Goal: Information Seeking & Learning: Stay updated

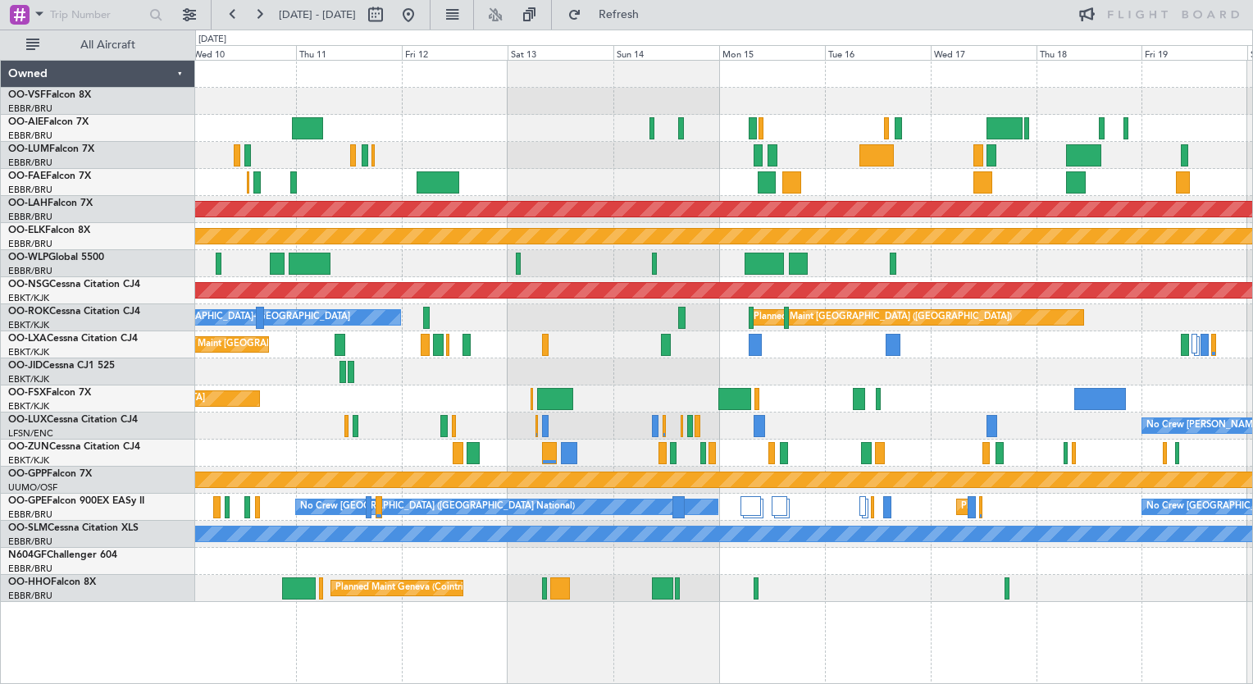
click at [1050, 352] on div "Planned Maint [GEOGRAPHIC_DATA] ([GEOGRAPHIC_DATA] National)" at bounding box center [723, 344] width 1057 height 27
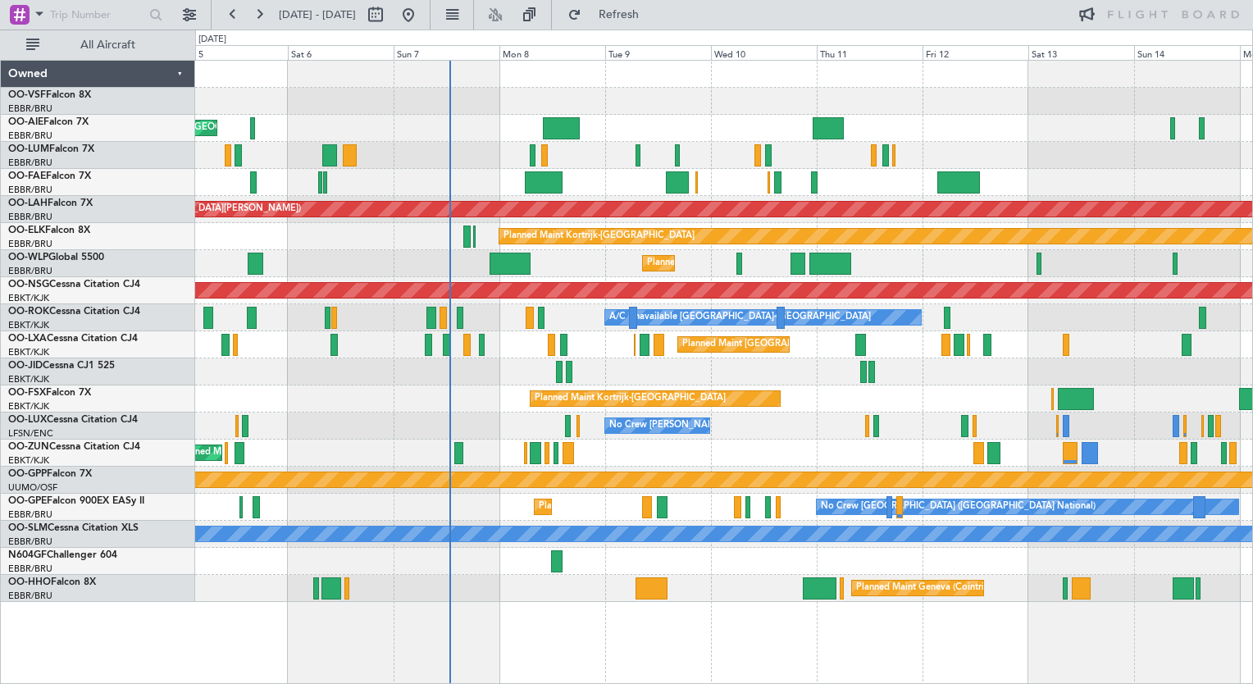
click at [499, 371] on div at bounding box center [723, 371] width 1057 height 27
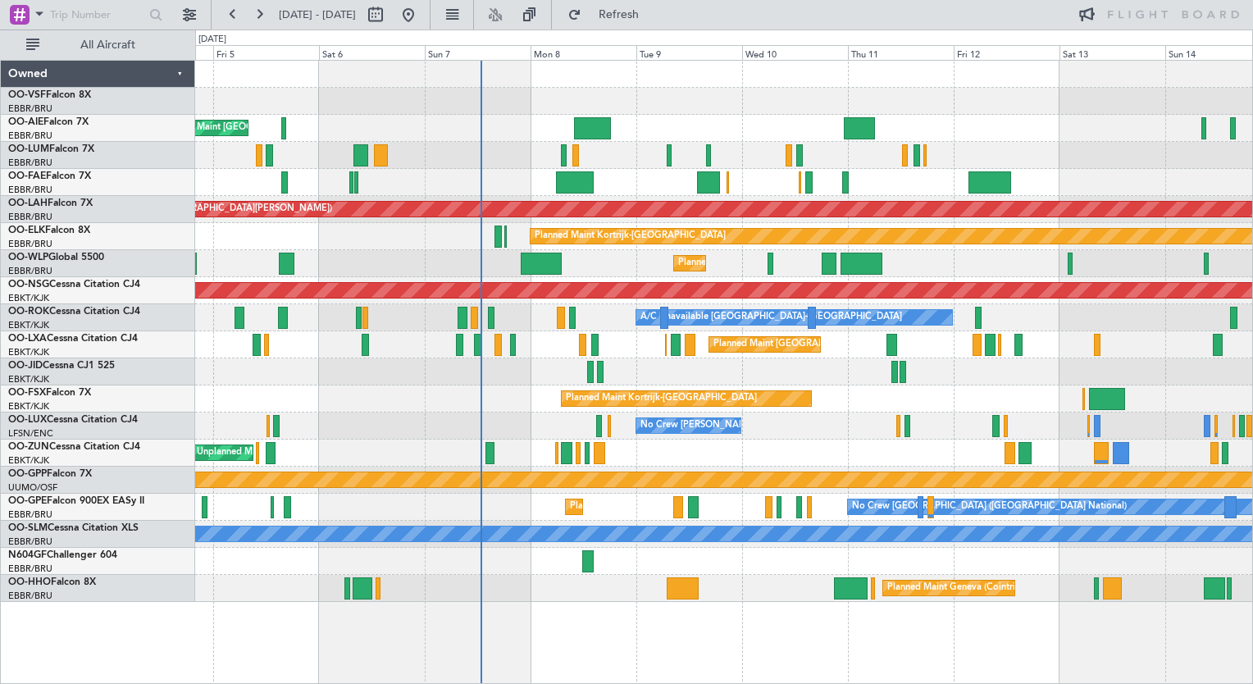
click at [468, 142] on div "Unplanned Maint [GEOGRAPHIC_DATA] ([GEOGRAPHIC_DATA] National) Planned Maint [G…" at bounding box center [723, 331] width 1057 height 541
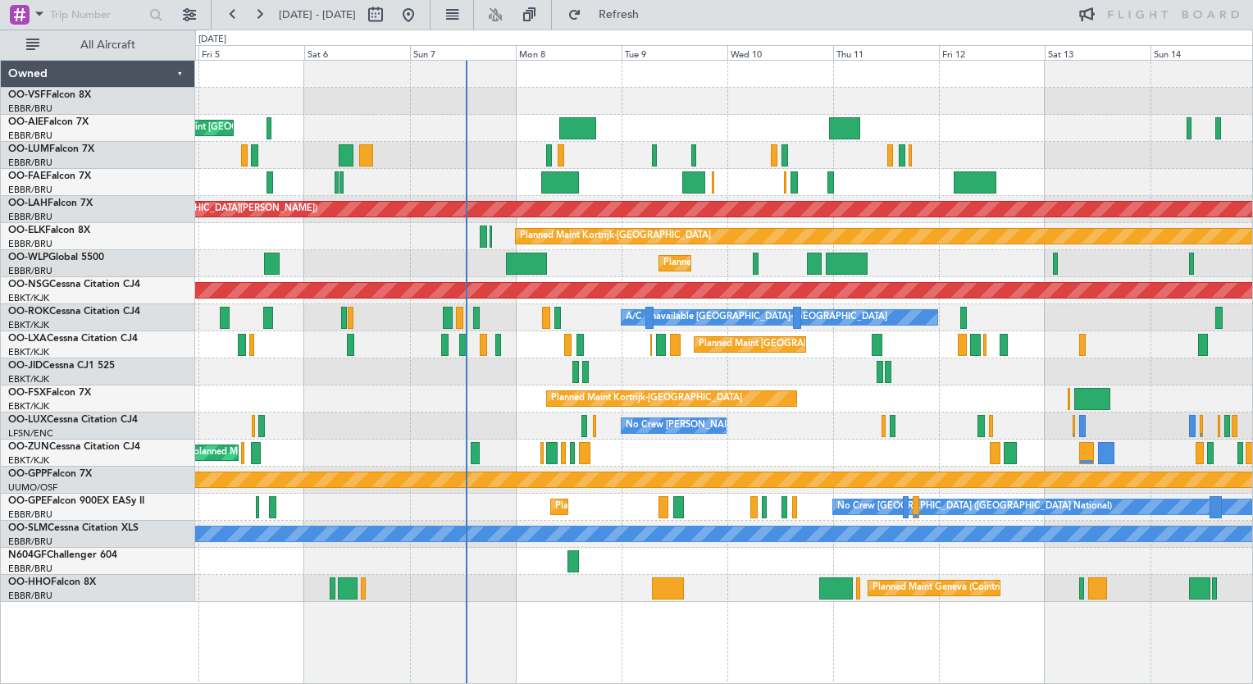
click at [597, 169] on div "Unplanned Maint [GEOGRAPHIC_DATA] ([GEOGRAPHIC_DATA] National) Planned Maint [G…" at bounding box center [723, 331] width 1057 height 541
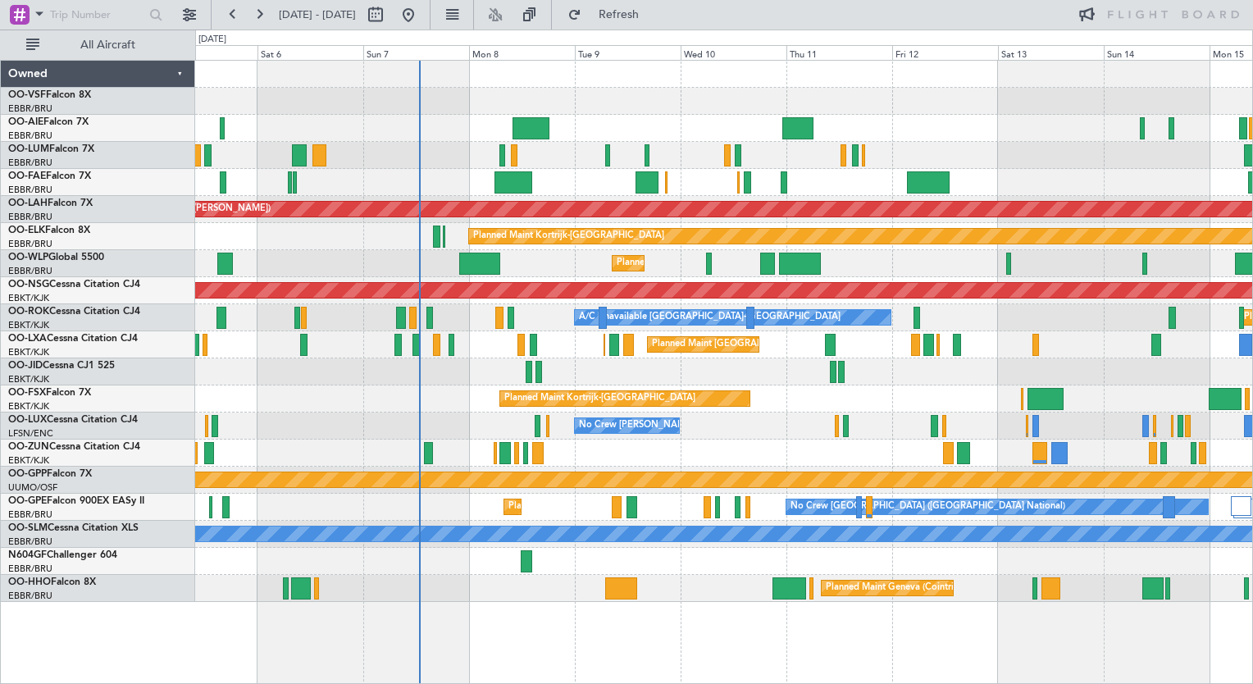
click at [478, 317] on div "A/C Unavailable [GEOGRAPHIC_DATA]-[GEOGRAPHIC_DATA] Planned Maint [GEOGRAPHIC_D…" at bounding box center [723, 317] width 1057 height 27
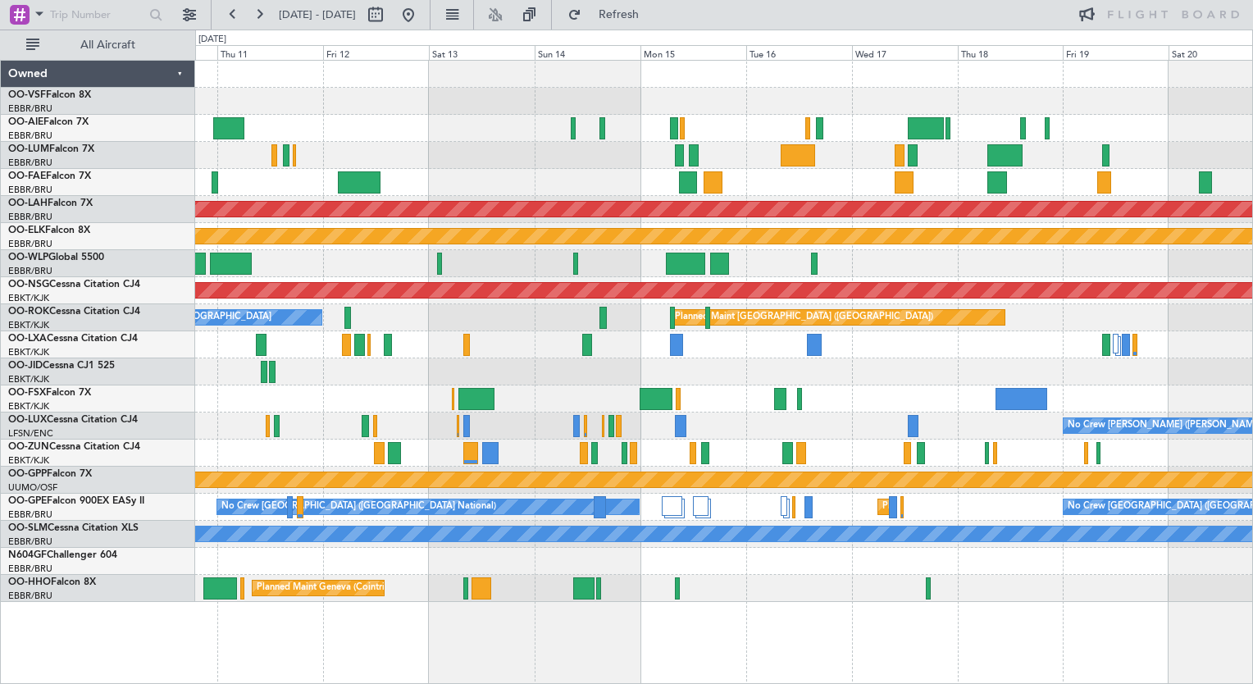
click at [30, 303] on div "Planned Maint [PERSON_NAME]-[GEOGRAPHIC_DATA][PERSON_NAME] ([GEOGRAPHIC_DATA][P…" at bounding box center [626, 357] width 1253 height 655
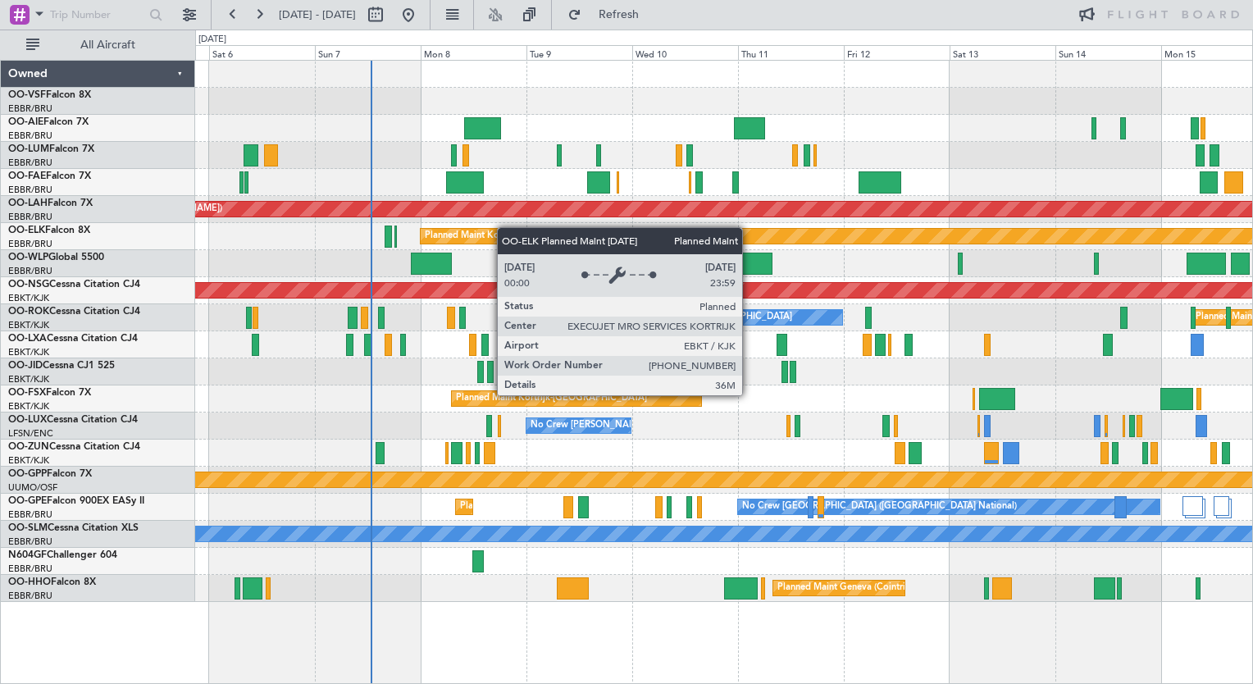
click at [498, 229] on div "Unplanned Maint [GEOGRAPHIC_DATA] ([GEOGRAPHIC_DATA] National) Planned Maint [G…" at bounding box center [723, 331] width 1057 height 541
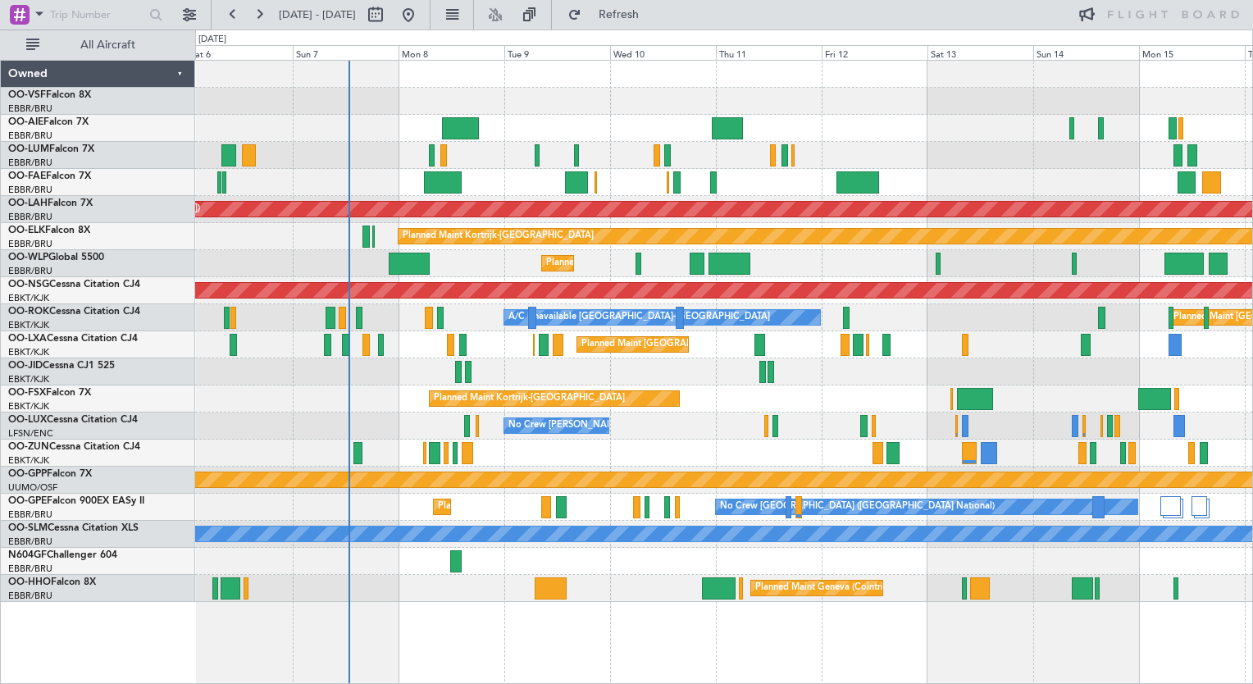
click at [394, 343] on div "Planned Maint [GEOGRAPHIC_DATA] ([GEOGRAPHIC_DATA] National)" at bounding box center [723, 344] width 1057 height 27
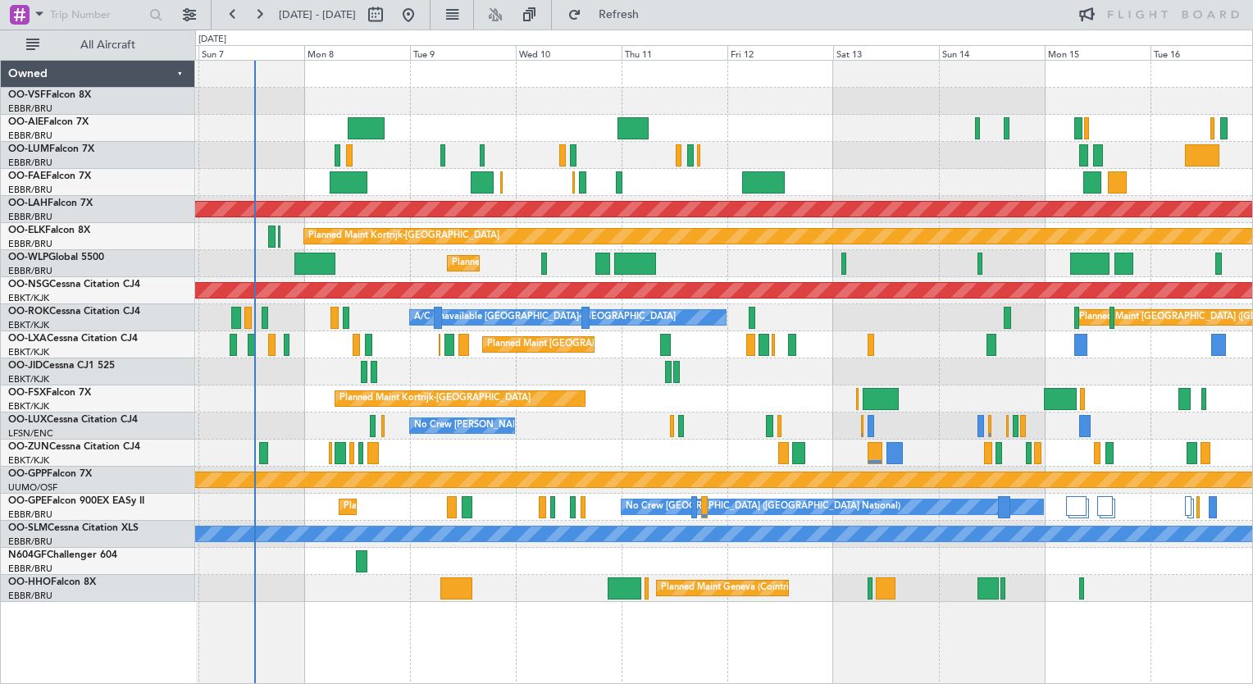
click at [377, 276] on div "Planned Maint Milan (Linate)" at bounding box center [723, 263] width 1057 height 27
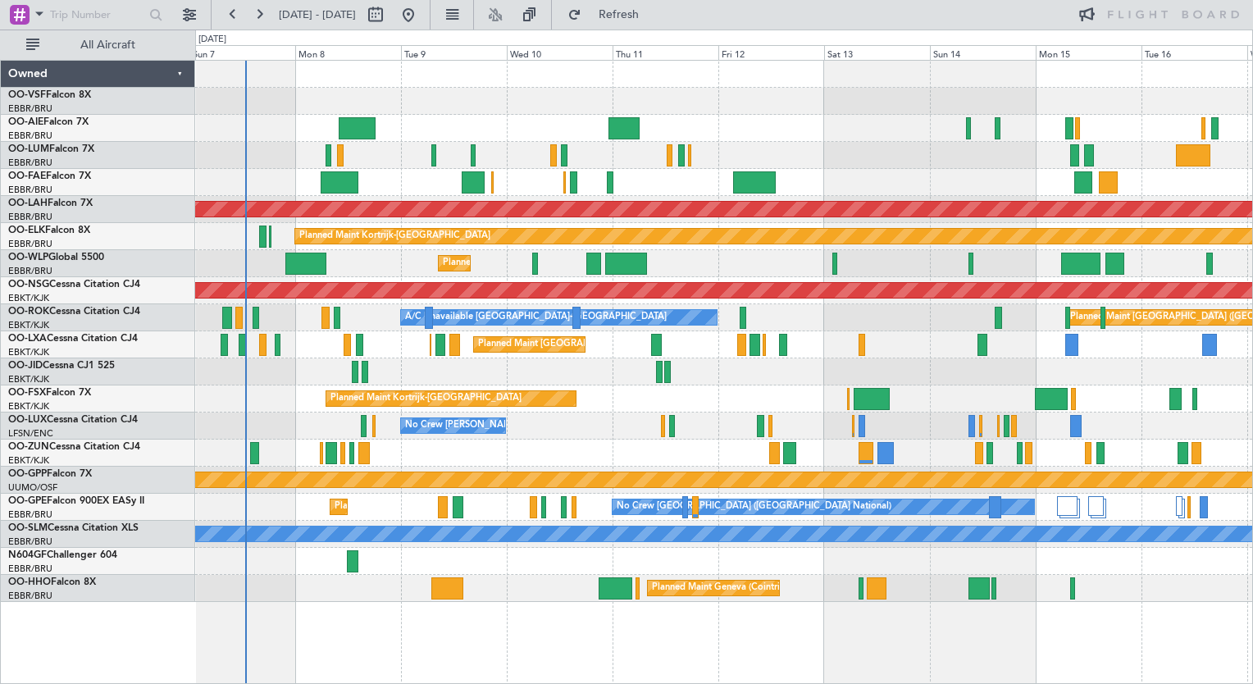
click at [388, 115] on div "Unplanned Maint [GEOGRAPHIC_DATA] ([GEOGRAPHIC_DATA] National)" at bounding box center [723, 128] width 1057 height 27
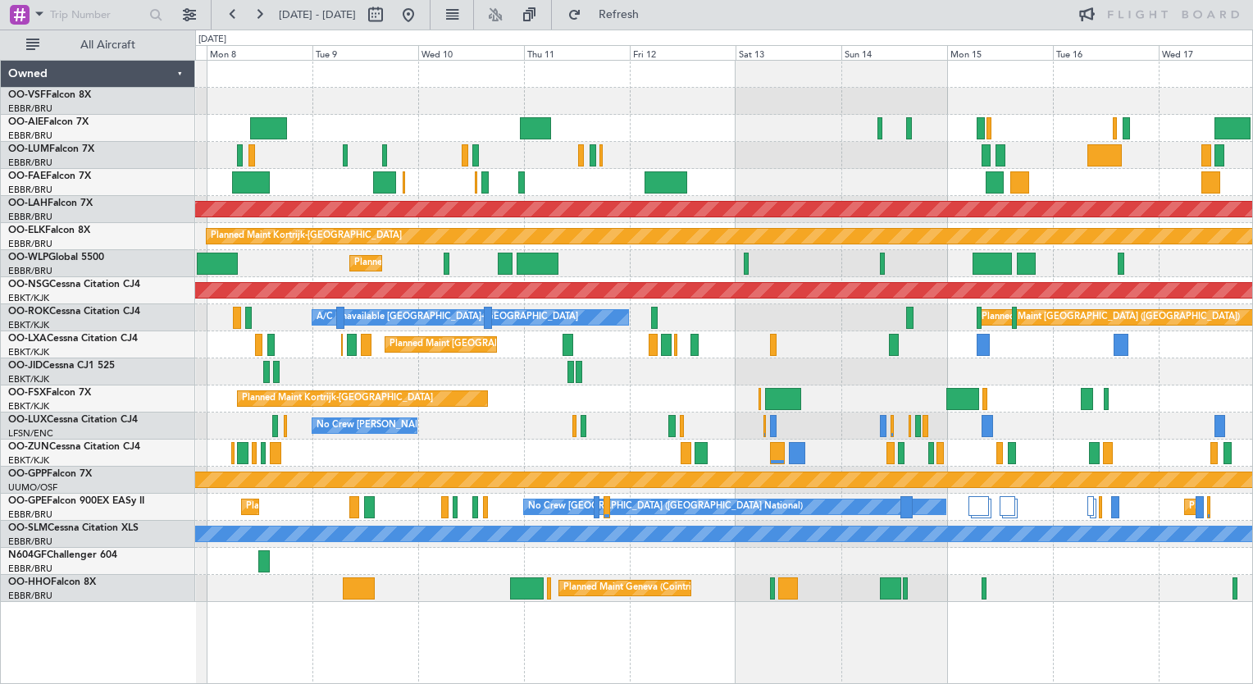
click at [315, 125] on div at bounding box center [723, 128] width 1057 height 27
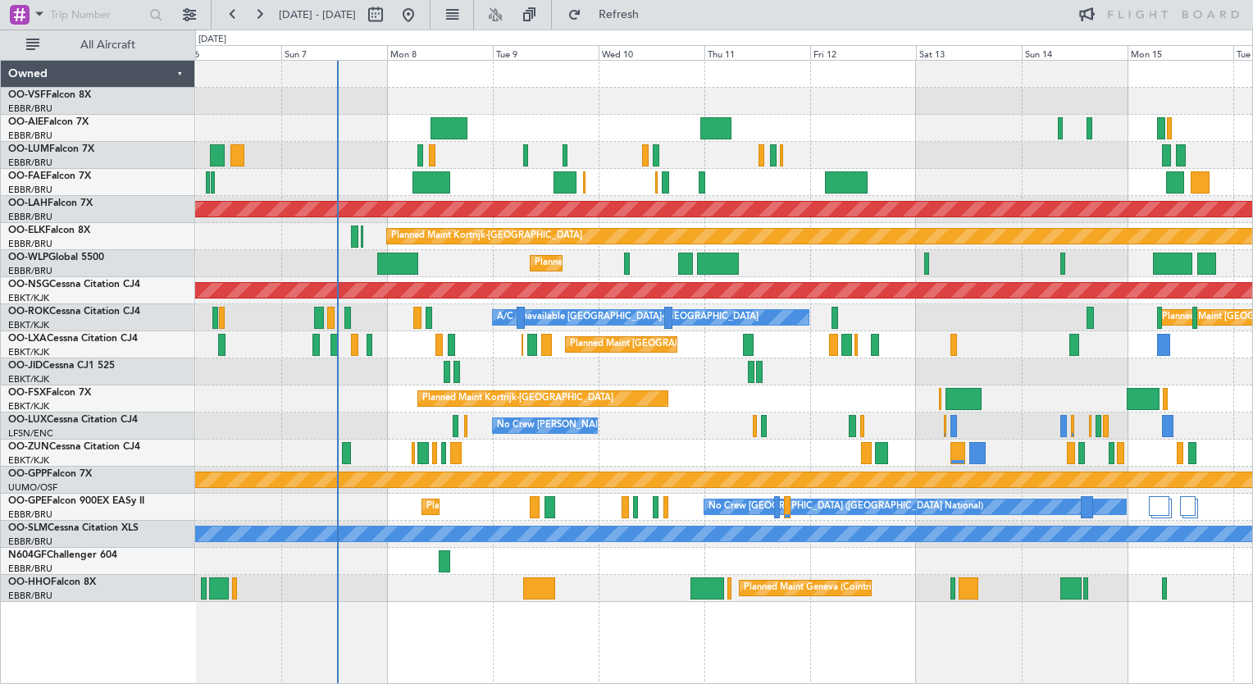
click at [645, 90] on div at bounding box center [723, 101] width 1057 height 27
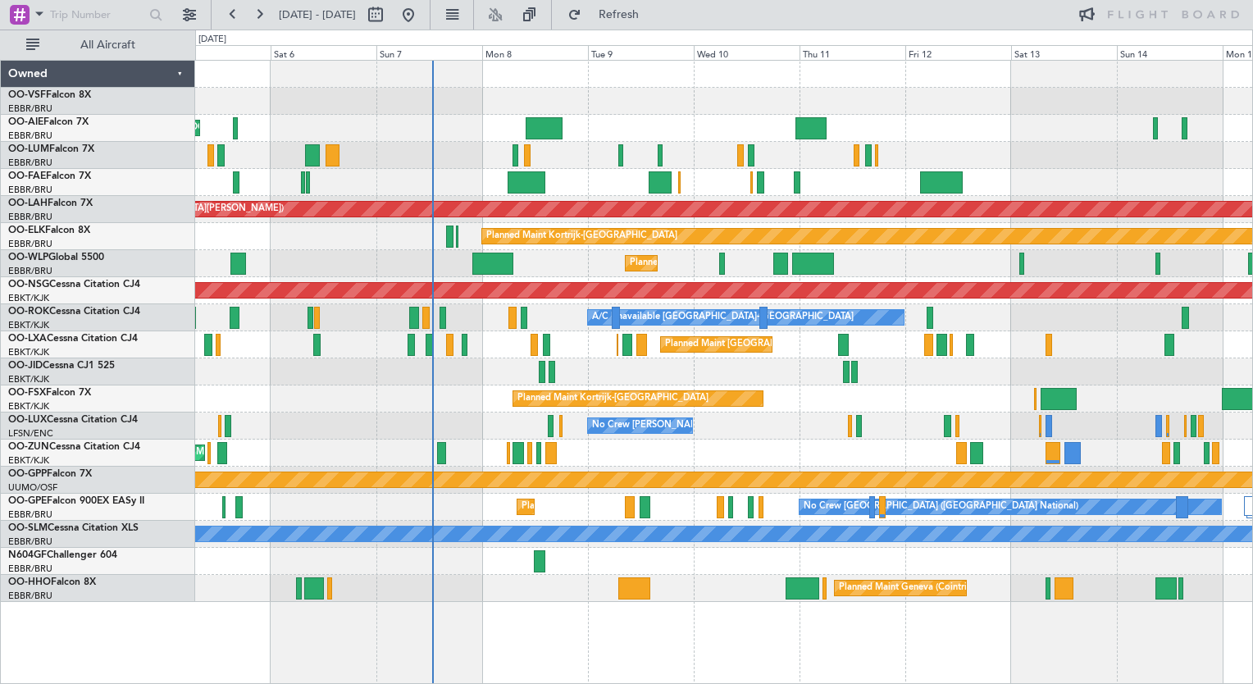
click at [472, 144] on div "Unplanned Maint [GEOGRAPHIC_DATA] ([GEOGRAPHIC_DATA] National) Planned Maint [G…" at bounding box center [723, 331] width 1057 height 541
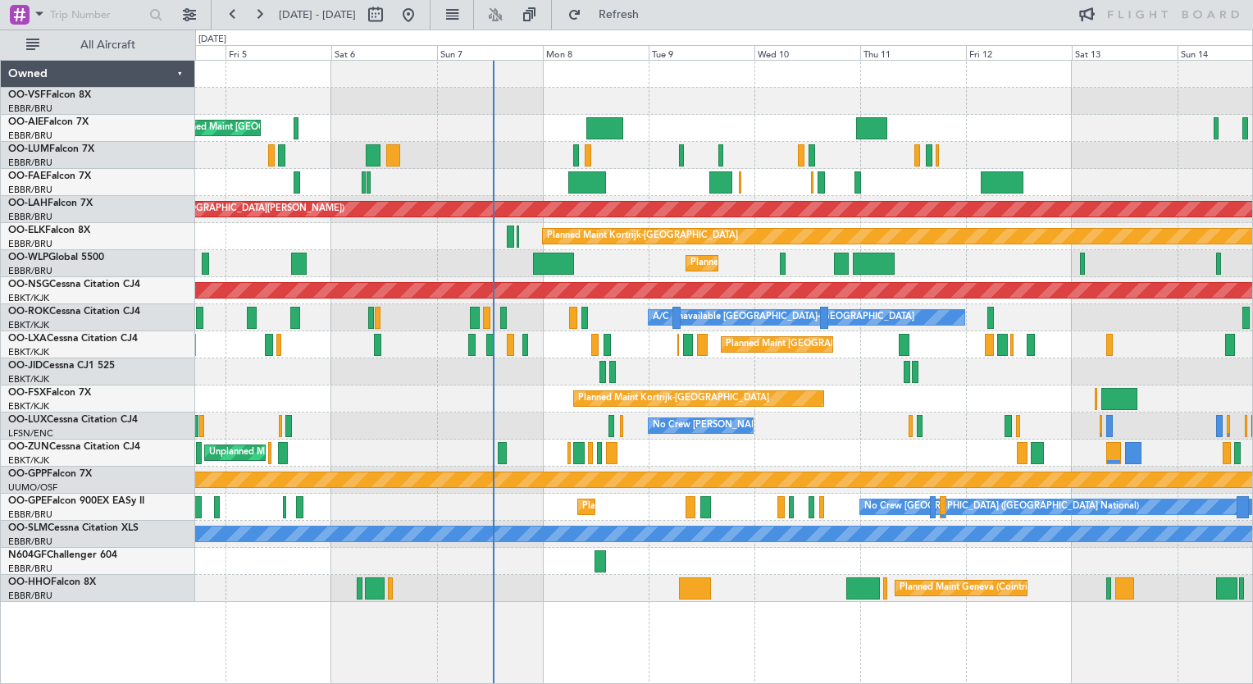
click at [490, 276] on div "Planned Maint Milan (Linate)" at bounding box center [723, 263] width 1057 height 27
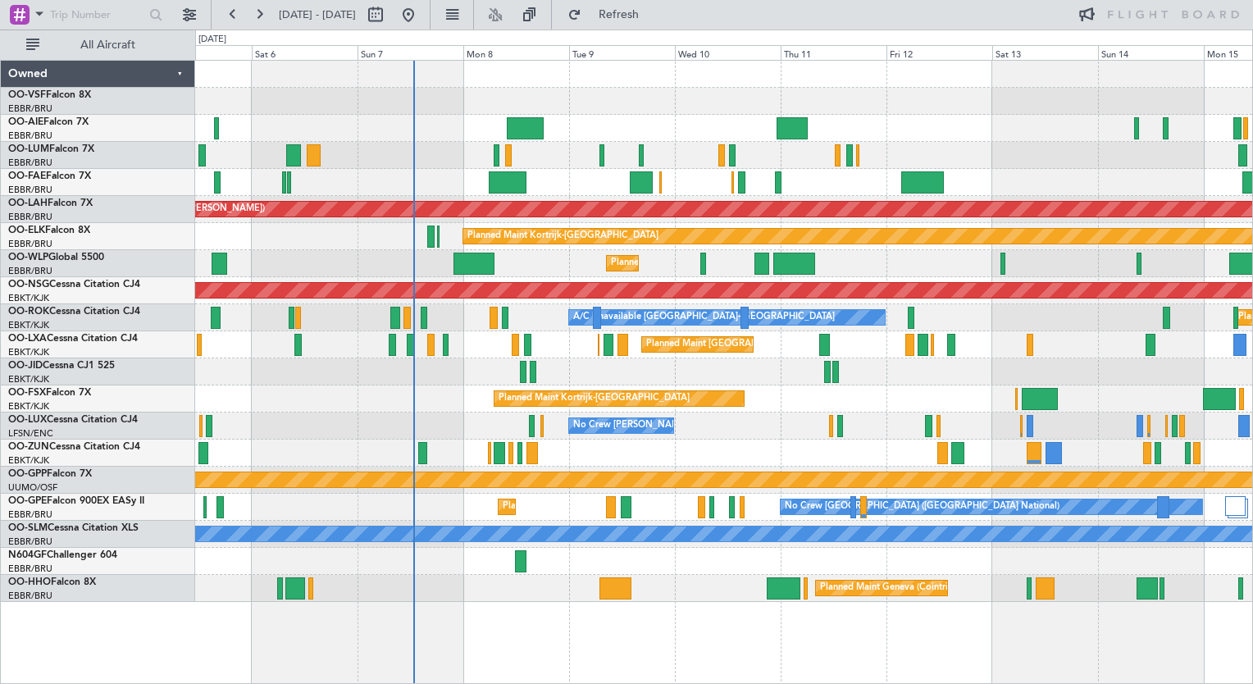
click at [429, 412] on div "Unplanned Maint [GEOGRAPHIC_DATA] ([GEOGRAPHIC_DATA] National) Planned Maint [G…" at bounding box center [723, 331] width 1057 height 541
